Goal: Task Accomplishment & Management: Manage account settings

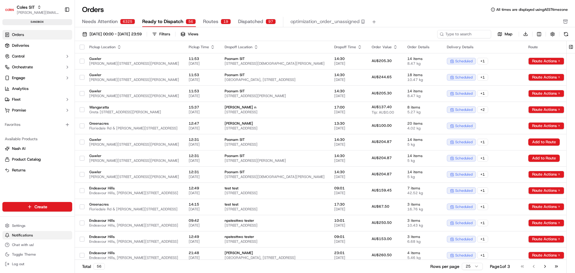
click at [34, 234] on button "Notifications" at bounding box center [37, 235] width 70 height 8
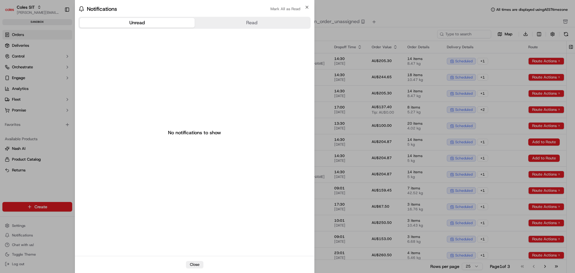
click at [75, 225] on div "Unread Read No notifications to show" at bounding box center [194, 136] width 239 height 240
click at [305, 7] on icon "button" at bounding box center [306, 7] width 5 height 5
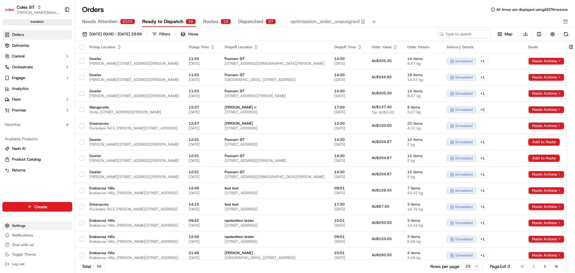
click at [32, 225] on html "Coles SIT [PERSON_NAME][EMAIL_ADDRESS][DOMAIN_NAME] Toggle Sidebar sandbox Orde…" at bounding box center [287, 136] width 575 height 273
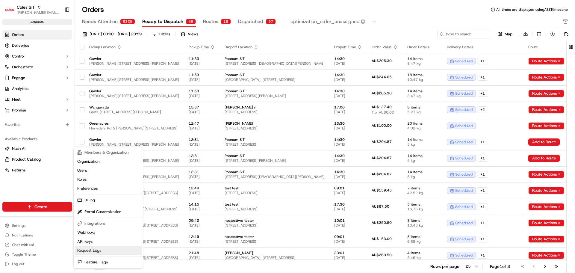
click at [95, 248] on link "Request Logs" at bounding box center [108, 250] width 67 height 9
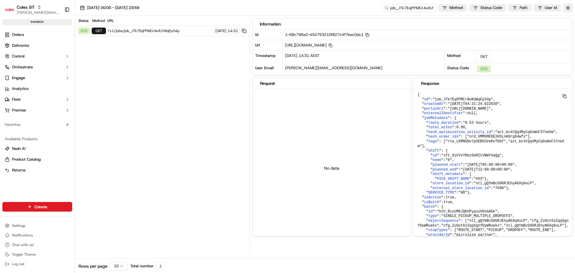
click at [232, 11] on div "[DATE] 00:00 - [DATE] 23:59 job_JTk7EqPPMCrAvKUWqFp34p Method Status Code Path …" at bounding box center [325, 8] width 500 height 16
click at [32, 226] on html "Coles SIT [PERSON_NAME][EMAIL_ADDRESS][DOMAIN_NAME] Toggle Sidebar sandbox Orde…" at bounding box center [287, 136] width 575 height 273
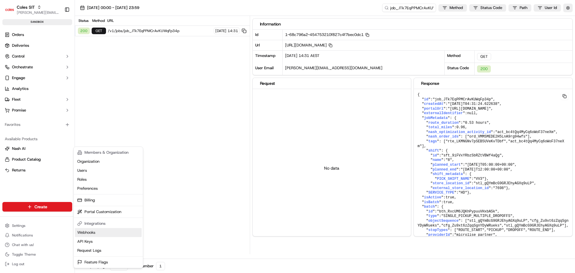
click at [99, 235] on link "Webhooks" at bounding box center [108, 232] width 67 height 9
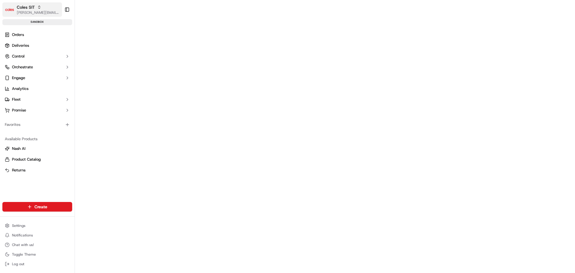
click at [31, 13] on span "[PERSON_NAME][EMAIL_ADDRESS][DOMAIN_NAME]" at bounding box center [38, 12] width 43 height 5
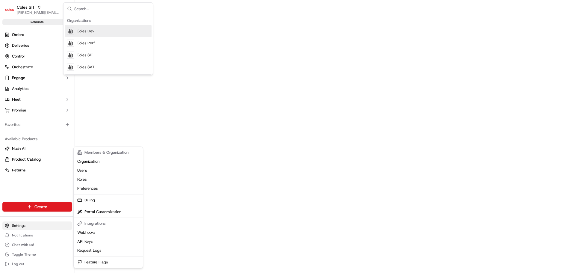
click at [40, 224] on html "Coles SIT [PERSON_NAME][EMAIL_ADDRESS][DOMAIN_NAME] Toggle Sidebar sandbox Orde…" at bounding box center [287, 136] width 575 height 273
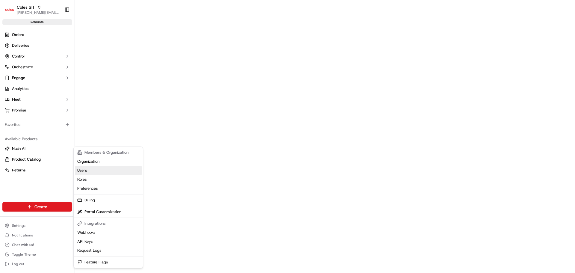
click at [97, 172] on link "Users" at bounding box center [108, 170] width 67 height 9
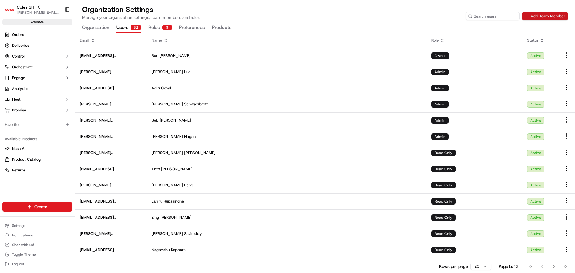
click at [537, 18] on button "Add Team Member" at bounding box center [545, 16] width 46 height 8
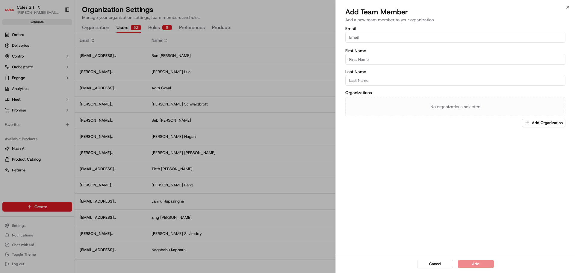
click at [437, 37] on input "Email" at bounding box center [455, 37] width 220 height 11
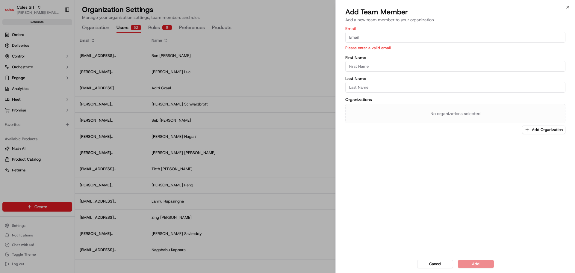
click at [360, 39] on input "Email" at bounding box center [455, 37] width 220 height 11
paste input "[PERSON_NAME][EMAIL_ADDRESS][PERSON_NAME][PERSON_NAME][DOMAIN_NAME]"
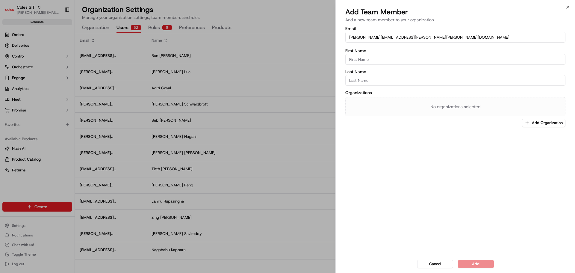
type input "[PERSON_NAME][EMAIL_ADDRESS][PERSON_NAME][PERSON_NAME][DOMAIN_NAME]"
click at [351, 61] on input "First Name" at bounding box center [455, 59] width 220 height 11
type input "[PERSON_NAME]"
drag, startPoint x: 358, startPoint y: 37, endPoint x: 369, endPoint y: 39, distance: 11.0
click at [369, 39] on input "[PERSON_NAME][EMAIL_ADDRESS][PERSON_NAME][PERSON_NAME][DOMAIN_NAME]" at bounding box center [455, 37] width 220 height 11
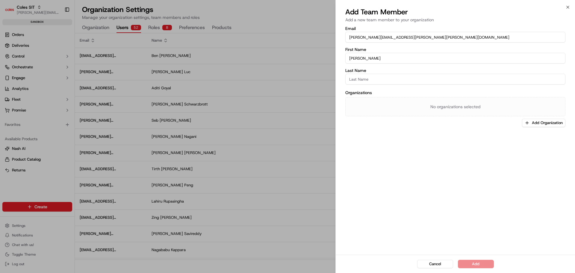
click at [389, 80] on input "Last Name" at bounding box center [455, 79] width 220 height 11
paste input "[PERSON_NAME]"
drag, startPoint x: 351, startPoint y: 79, endPoint x: 348, endPoint y: 75, distance: 5.7
click at [348, 75] on input "[PERSON_NAME]" at bounding box center [455, 79] width 220 height 11
type input "[PERSON_NAME]"
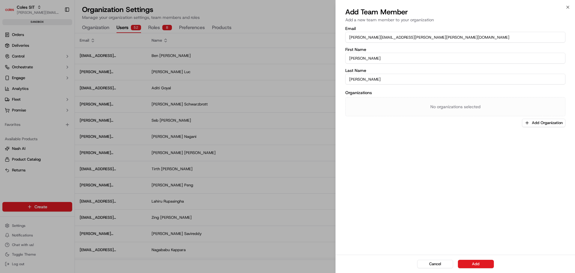
click at [386, 150] on div "Email [PERSON_NAME][EMAIL_ADDRESS][PERSON_NAME][PERSON_NAME][DOMAIN_NAME] First…" at bounding box center [455, 139] width 239 height 229
click at [542, 120] on button "Add Organization" at bounding box center [543, 123] width 43 height 8
click at [507, 146] on span "(Select All)" at bounding box center [508, 144] width 20 height 5
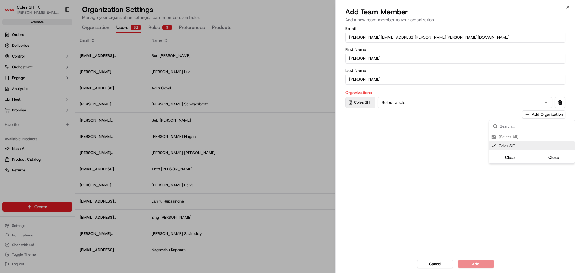
click at [445, 97] on div at bounding box center [287, 136] width 575 height 273
click at [442, 101] on button "Select a role" at bounding box center [464, 102] width 175 height 11
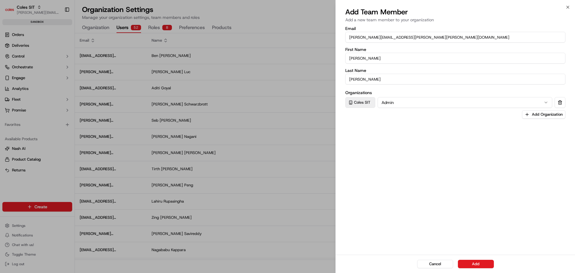
click at [477, 259] on div "Cancel Add" at bounding box center [455, 263] width 239 height 18
click at [475, 263] on button "Add" at bounding box center [476, 264] width 36 height 8
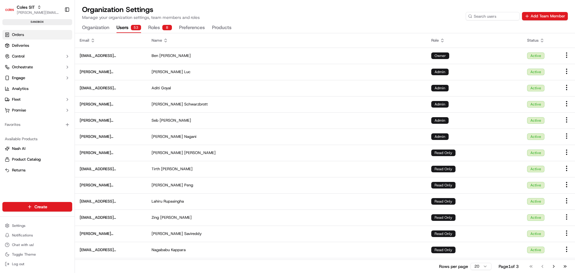
click at [30, 34] on link "Orders" at bounding box center [37, 35] width 70 height 10
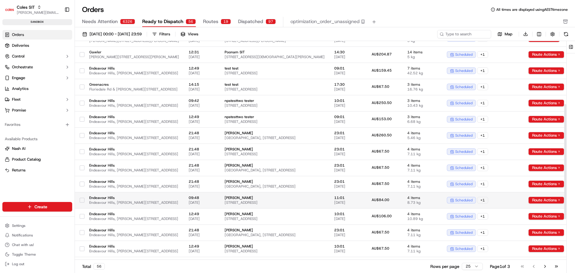
scroll to position [197, 0]
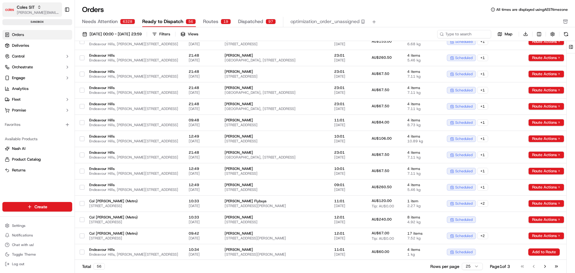
drag, startPoint x: 37, startPoint y: 7, endPoint x: 40, endPoint y: 8, distance: 3.0
click at [37, 7] on icon "button" at bounding box center [39, 7] width 4 height 4
click at [263, 7] on div "Orders All times are displayed using AEST timezone" at bounding box center [325, 10] width 500 height 10
click at [44, 15] on span "[PERSON_NAME][EMAIL_ADDRESS][DOMAIN_NAME]" at bounding box center [38, 12] width 43 height 5
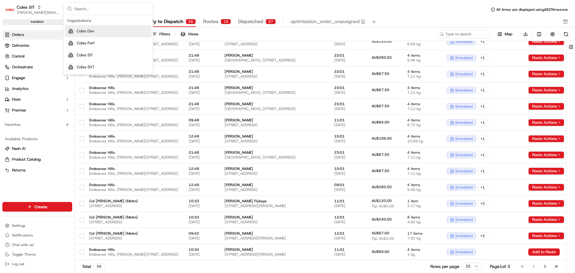
click at [93, 32] on span "Coles Dev" at bounding box center [86, 30] width 18 height 5
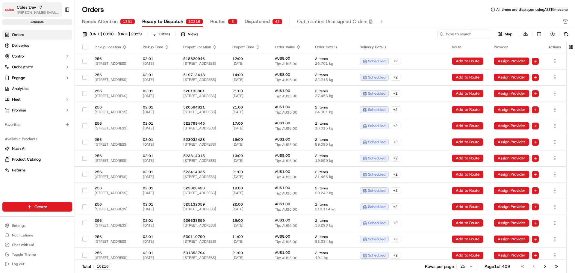
click at [32, 10] on span "Coles Dev" at bounding box center [26, 7] width 19 height 6
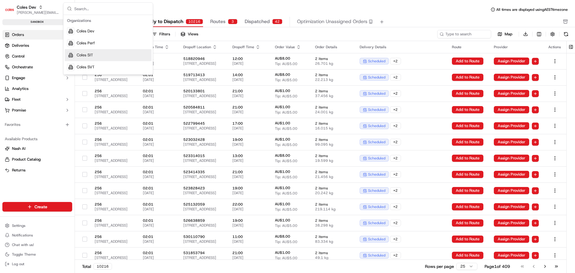
click at [93, 56] on div "Coles SIT" at bounding box center [108, 55] width 87 height 12
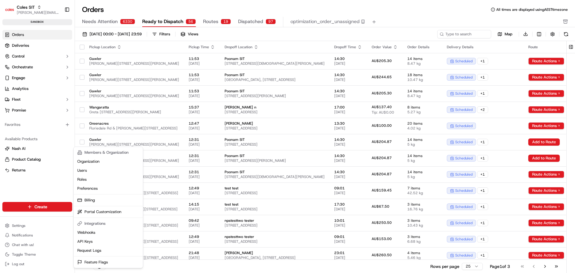
click at [32, 225] on html "Coles SIT [PERSON_NAME][EMAIL_ADDRESS][DOMAIN_NAME] Toggle Sidebar sandbox Orde…" at bounding box center [287, 136] width 575 height 273
click at [90, 170] on link "Users" at bounding box center [108, 170] width 67 height 9
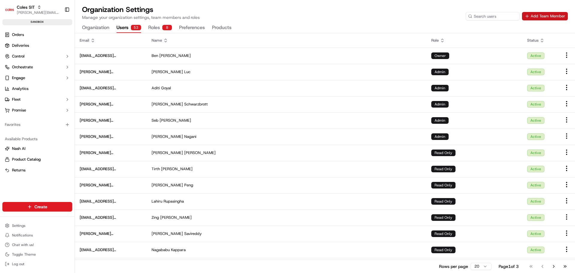
click at [543, 19] on button "Add Team Member" at bounding box center [545, 16] width 46 height 8
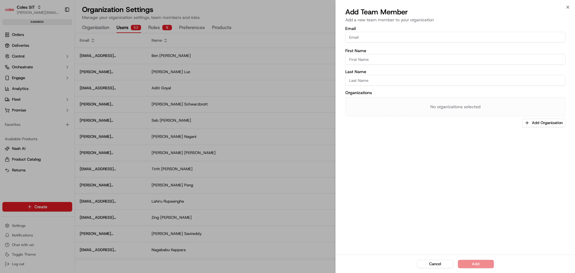
click at [404, 38] on input "Email" at bounding box center [455, 37] width 220 height 11
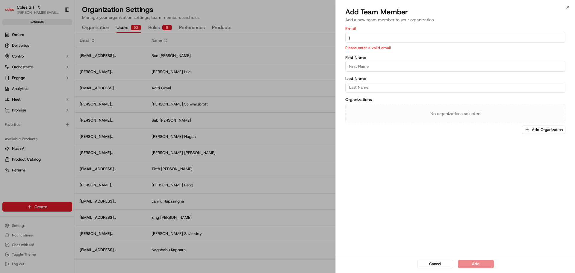
type input "[EMAIL_ADDRESS][DOMAIN_NAME]"
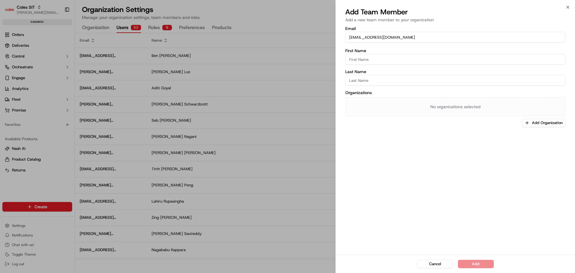
click at [361, 60] on input "First Name" at bounding box center [455, 59] width 220 height 11
type input "Jordan"
click at [381, 82] on input "Last Name" at bounding box center [455, 79] width 220 height 11
type input "Lipszyc"
click at [537, 121] on button "Add Organization" at bounding box center [543, 123] width 43 height 8
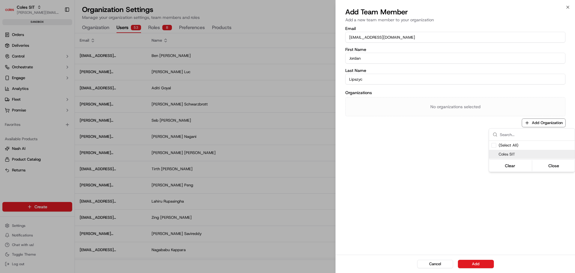
click at [505, 154] on span "Coles SIT" at bounding box center [535, 153] width 74 height 5
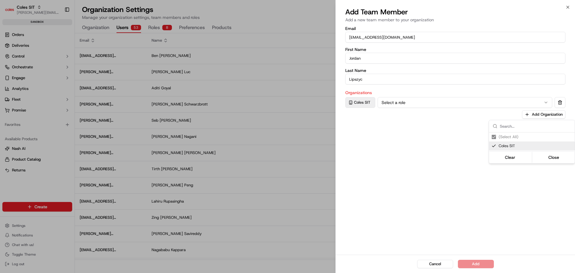
click at [449, 105] on div at bounding box center [287, 136] width 575 height 273
click at [435, 102] on button "Select a role" at bounding box center [464, 102] width 175 height 11
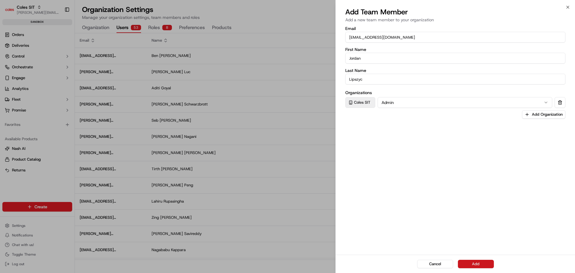
click at [470, 265] on button "Add" at bounding box center [476, 264] width 36 height 8
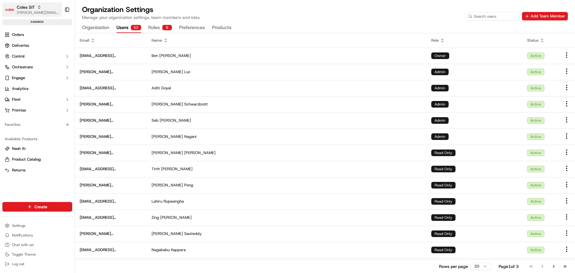
click at [47, 9] on div "Coles SIT" at bounding box center [38, 7] width 43 height 6
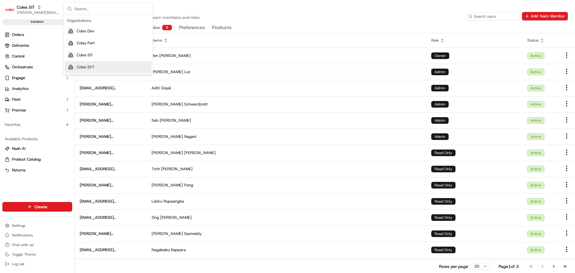
click at [98, 63] on div "Coles SVT" at bounding box center [108, 67] width 87 height 12
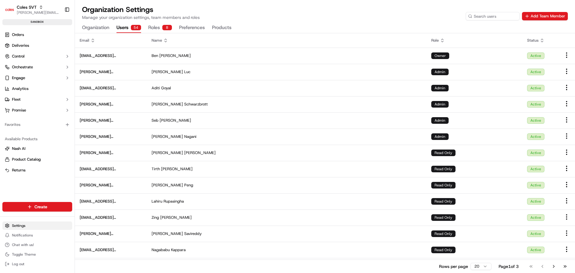
click at [28, 227] on html "Coles SVT [PERSON_NAME][EMAIL_ADDRESS][DOMAIN_NAME] Toggle Sidebar sandbox Orde…" at bounding box center [287, 136] width 575 height 273
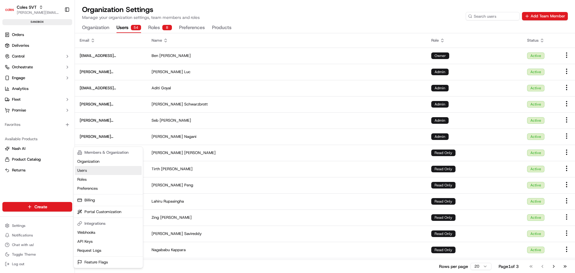
click at [108, 169] on link "Users" at bounding box center [108, 170] width 67 height 9
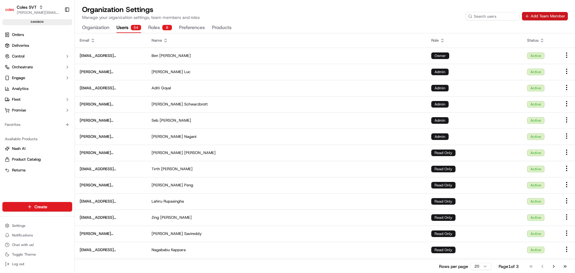
click at [547, 16] on button "Add Team Member" at bounding box center [545, 16] width 46 height 8
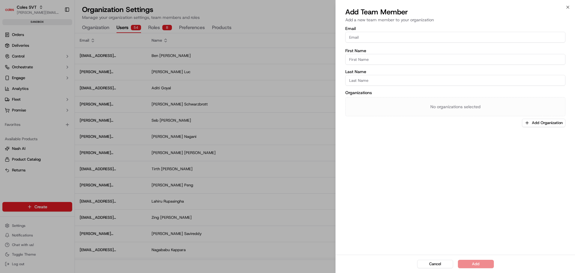
click at [359, 37] on input "Email" at bounding box center [455, 37] width 220 height 11
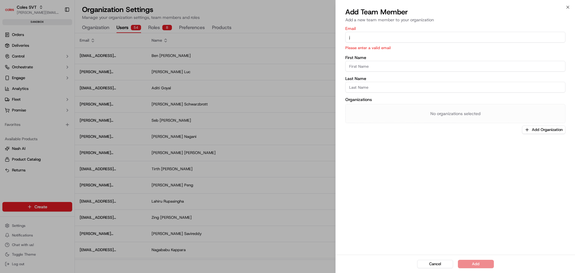
type input "[EMAIL_ADDRESS][DOMAIN_NAME]"
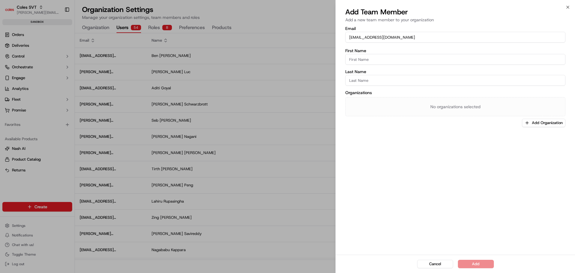
click at [400, 62] on input "First Name" at bounding box center [455, 59] width 220 height 11
type input "Jordan"
click at [388, 83] on input "Last Name" at bounding box center [455, 79] width 220 height 11
type input "Lipszyc"
click at [531, 121] on button "Add Organization" at bounding box center [543, 123] width 43 height 8
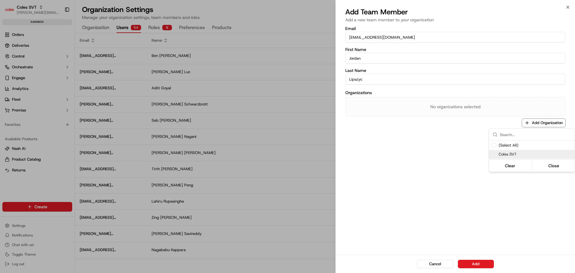
click at [497, 154] on div "Coles SVT" at bounding box center [532, 154] width 86 height 9
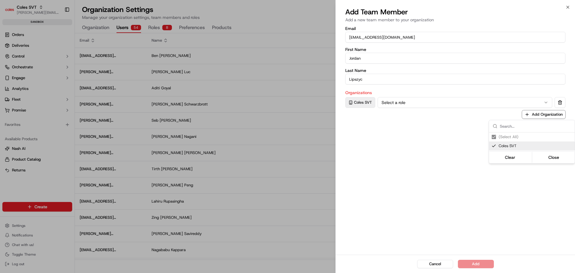
click at [480, 199] on div at bounding box center [287, 136] width 575 height 273
click at [424, 100] on button "Select a role" at bounding box center [464, 102] width 175 height 11
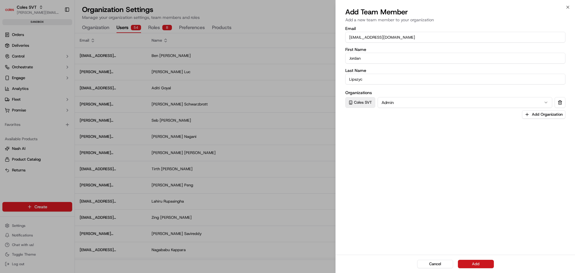
click at [468, 266] on button "Add" at bounding box center [476, 264] width 36 height 8
click at [37, 10] on div at bounding box center [287, 136] width 575 height 273
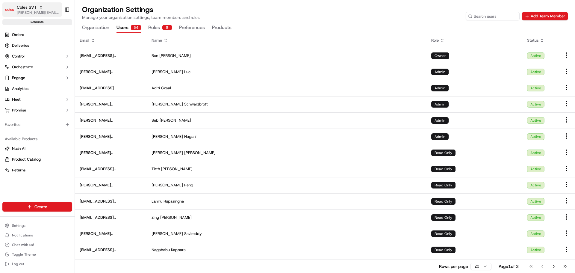
click at [18, 5] on span "Coles SVT" at bounding box center [27, 7] width 20 height 6
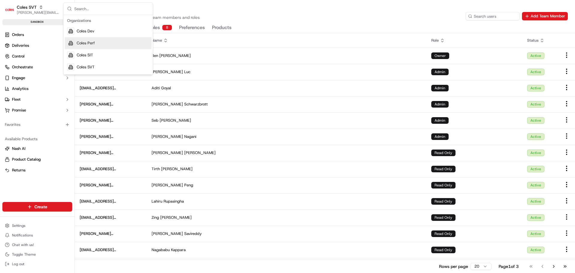
click at [104, 43] on div "Coles Perf" at bounding box center [108, 43] width 87 height 12
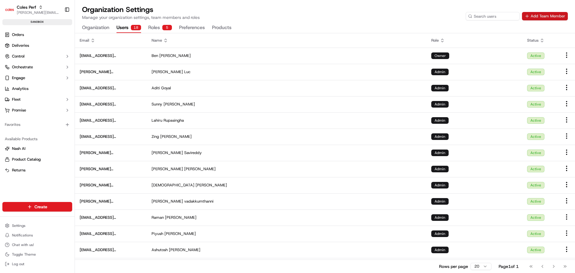
click at [552, 17] on button "Add Team Member" at bounding box center [545, 16] width 46 height 8
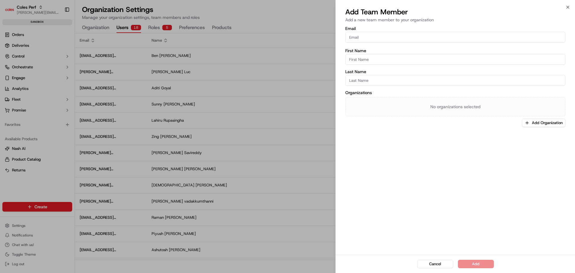
click at [391, 38] on input "Email" at bounding box center [455, 37] width 220 height 11
type input "[EMAIL_ADDRESS][DOMAIN_NAME]"
click at [377, 59] on input "First Name" at bounding box center [455, 59] width 220 height 11
type input "Jordan"
click at [384, 80] on input "Last Name" at bounding box center [455, 80] width 220 height 11
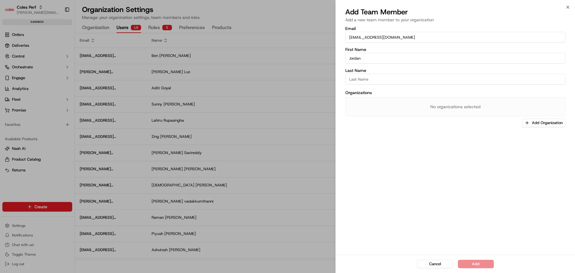
type input "Lipszyc"
click at [533, 121] on button "Add Organization" at bounding box center [543, 123] width 43 height 8
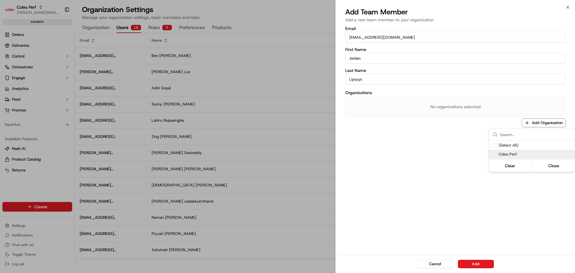
click at [515, 154] on span "Coles Perf" at bounding box center [535, 153] width 74 height 5
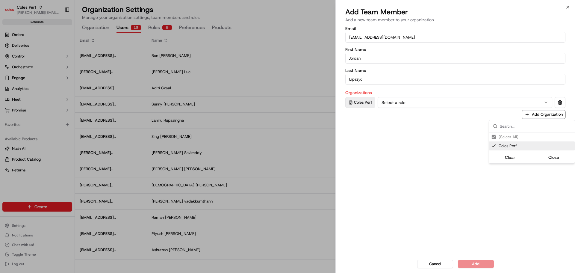
click at [466, 237] on div at bounding box center [287, 136] width 575 height 273
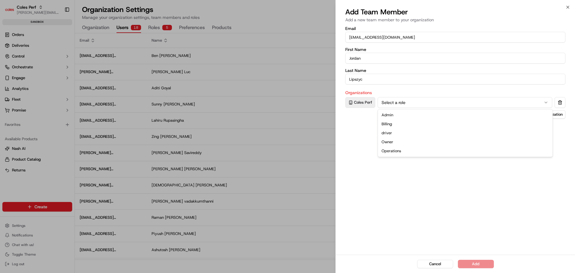
click at [427, 102] on button "Select a role" at bounding box center [464, 102] width 175 height 11
click at [471, 269] on div "Cancel Add" at bounding box center [455, 263] width 239 height 18
click at [470, 263] on button "Add" at bounding box center [476, 264] width 36 height 8
